Goal: Information Seeking & Learning: Learn about a topic

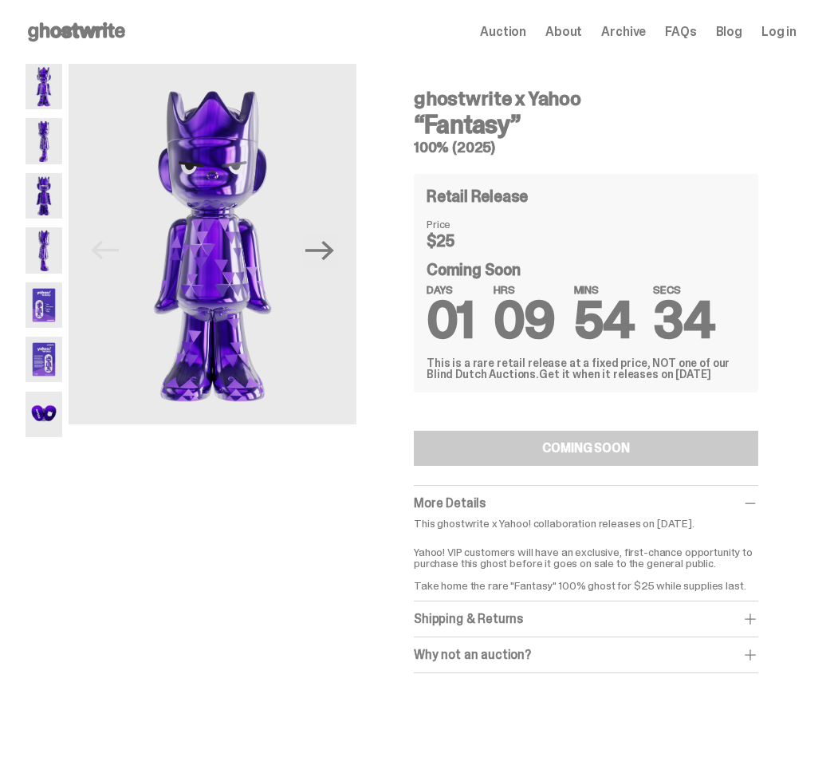
click at [41, 138] on img at bounding box center [44, 140] width 37 height 45
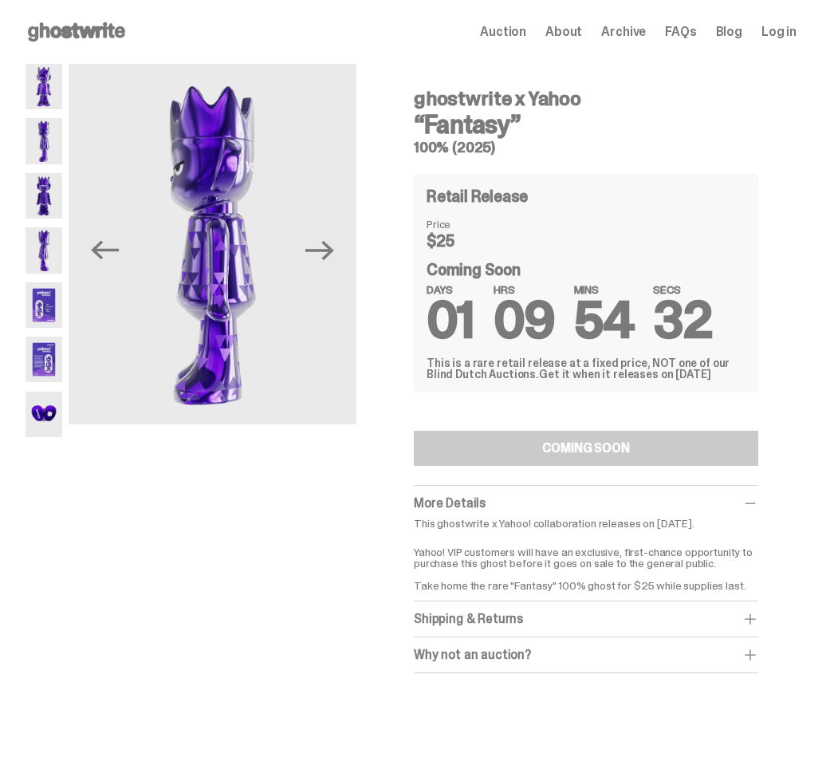
click at [37, 195] on img at bounding box center [44, 195] width 37 height 45
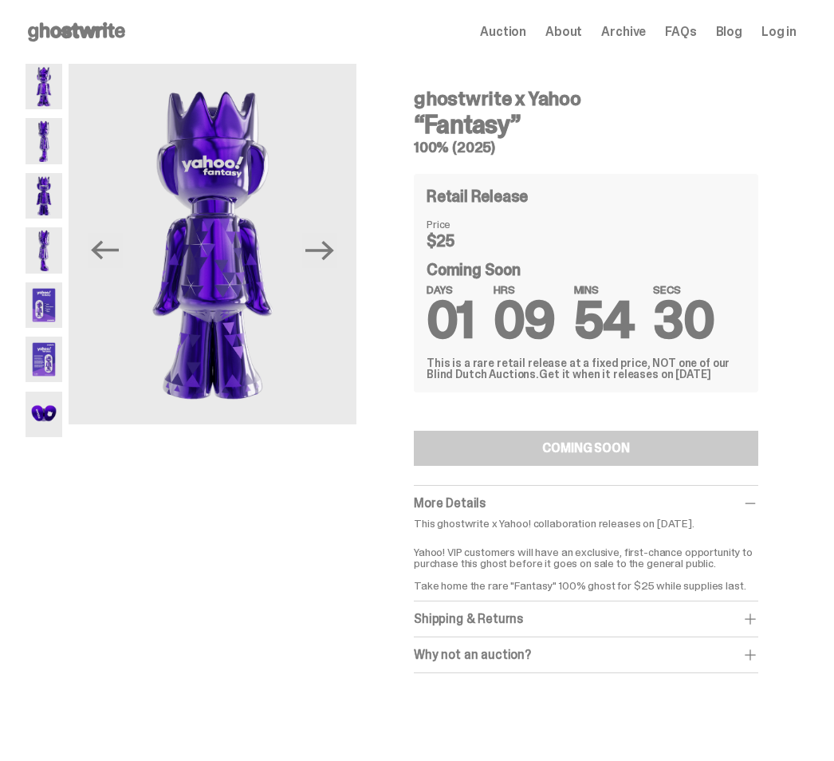
click at [45, 243] on img at bounding box center [44, 249] width 37 height 45
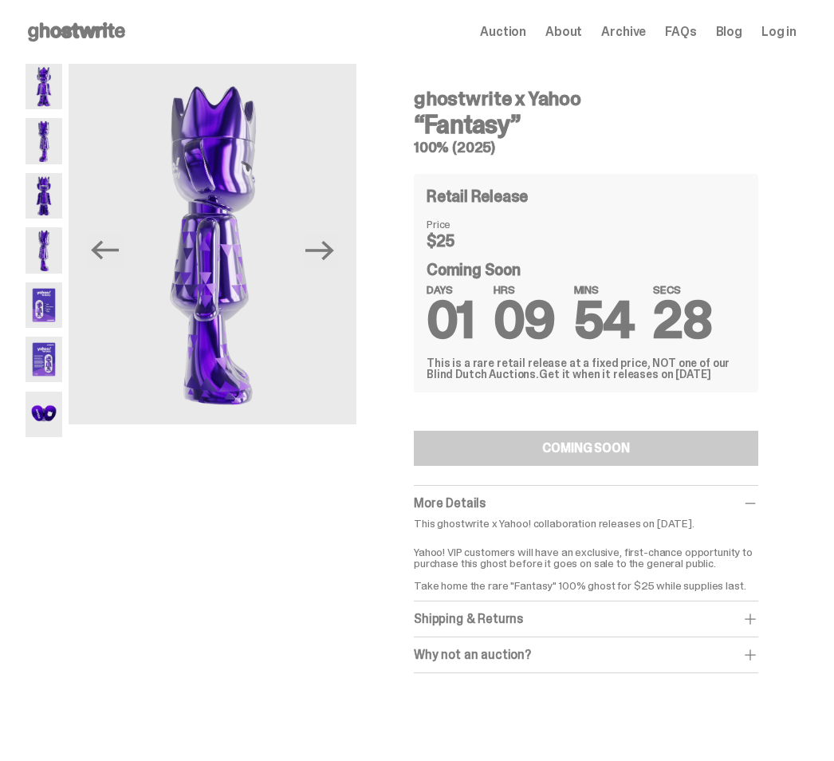
click at [49, 296] on img at bounding box center [44, 304] width 37 height 45
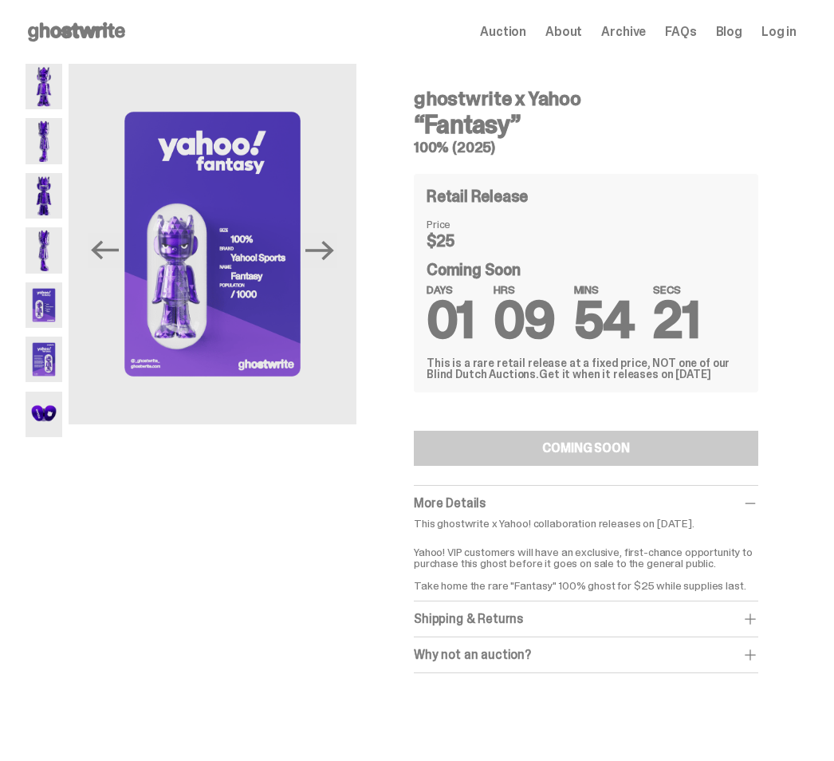
click at [43, 349] on img at bounding box center [44, 359] width 37 height 45
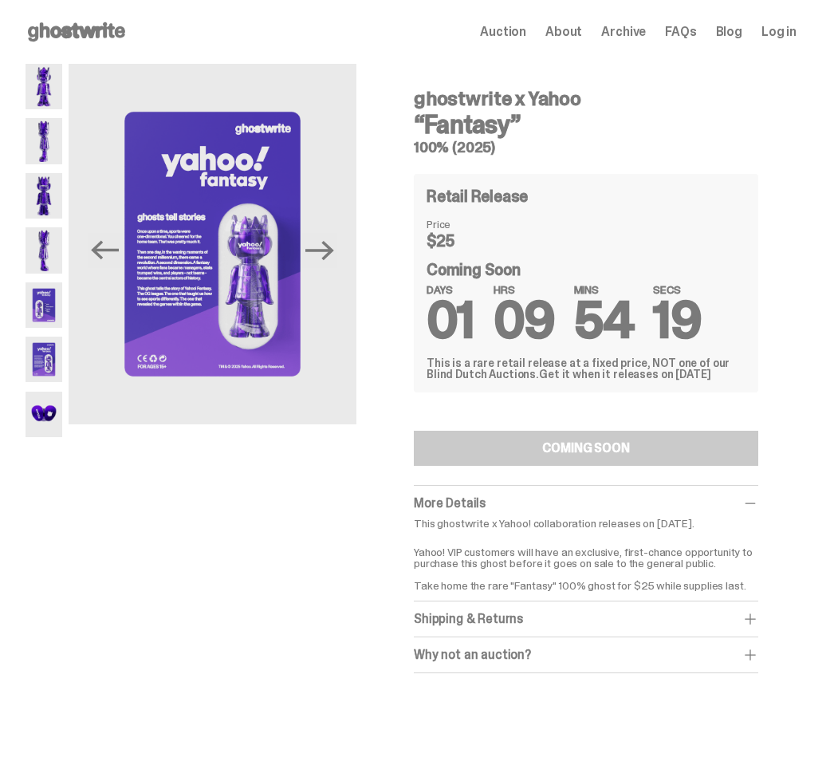
click at [39, 408] on img at bounding box center [44, 414] width 37 height 45
